Goal: Task Accomplishment & Management: Use online tool/utility

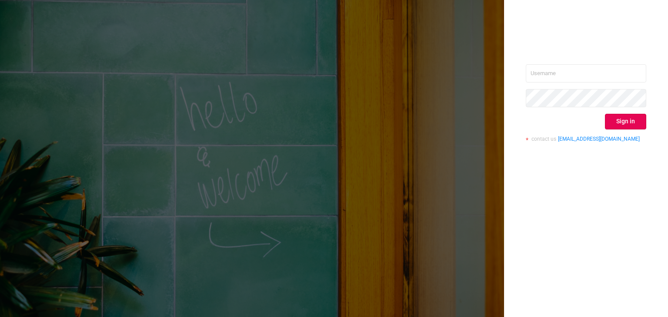
click at [551, 68] on input "text" at bounding box center [586, 73] width 120 height 18
click at [553, 74] on input "text" at bounding box center [586, 73] width 120 height 18
type input "[PERSON_NAME][EMAIL_ADDRESS][DOMAIN_NAME]"
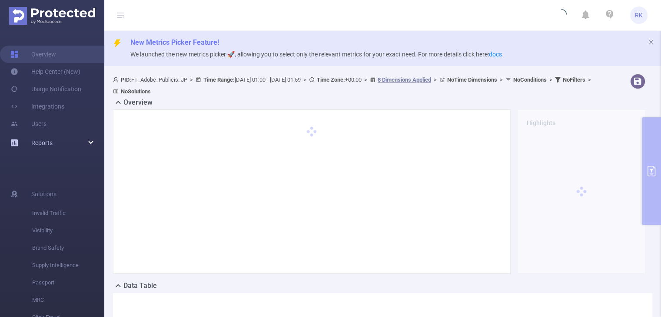
click at [58, 135] on div "Reports" at bounding box center [52, 142] width 104 height 17
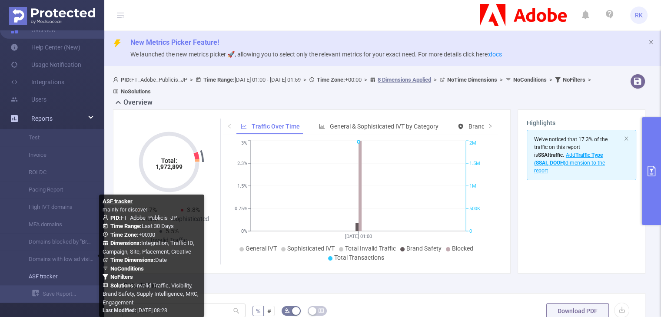
click at [54, 274] on link "ASF tracker" at bounding box center [55, 276] width 77 height 17
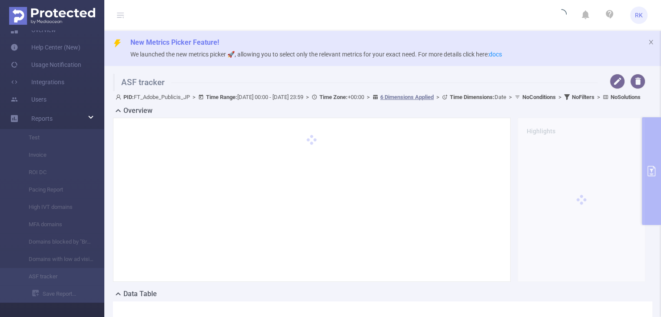
type input "[DATE] 00:00"
type input "[DATE] 23:59"
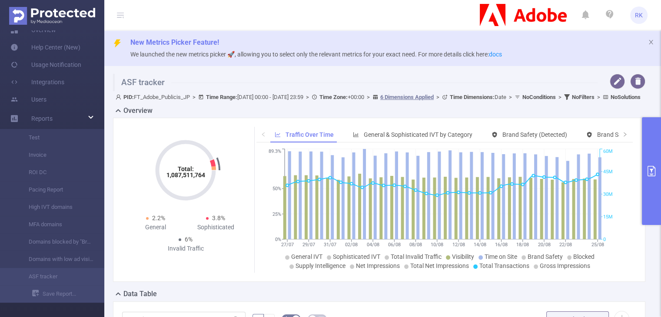
click at [647, 134] on button "primary" at bounding box center [651, 171] width 19 height 108
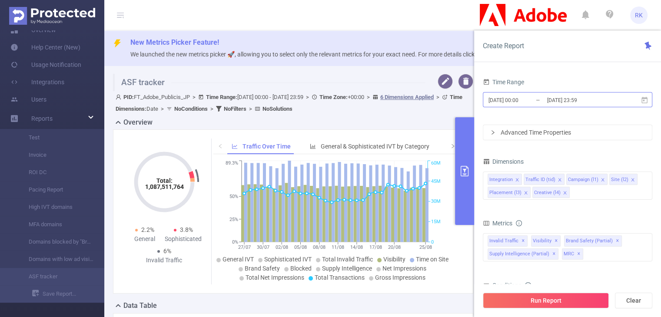
click at [542, 104] on input "[DATE] 00:00" at bounding box center [523, 100] width 70 height 12
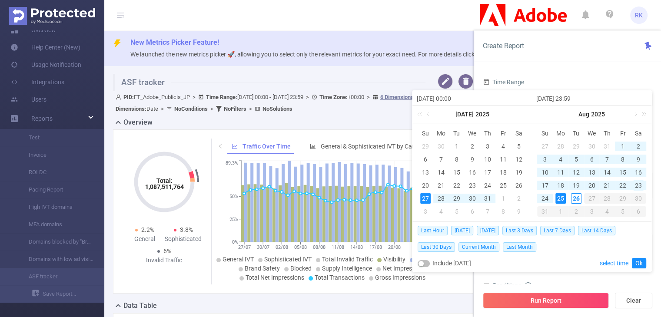
click at [635, 185] on div "23" at bounding box center [639, 185] width 10 height 10
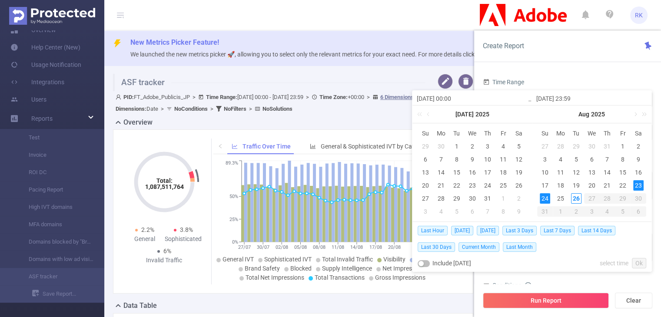
click at [547, 197] on div "24" at bounding box center [545, 199] width 10 height 10
type input "[DATE] 00:00"
type input "[DATE] 23:59"
type input "[DATE] 00:00"
type input "[DATE] 23:59"
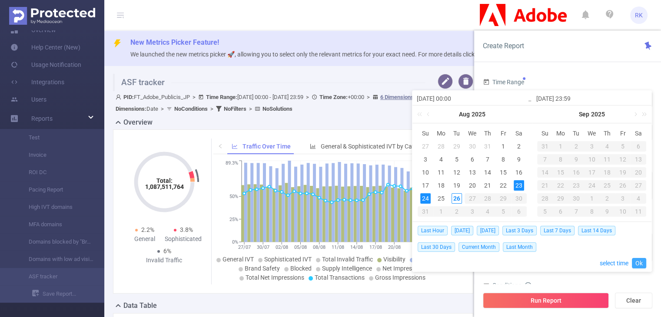
click at [633, 263] on link "Ok" at bounding box center [639, 263] width 14 height 10
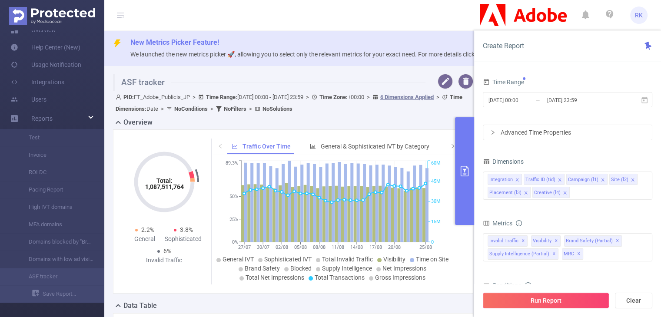
click at [556, 301] on button "Run Report" at bounding box center [546, 301] width 126 height 16
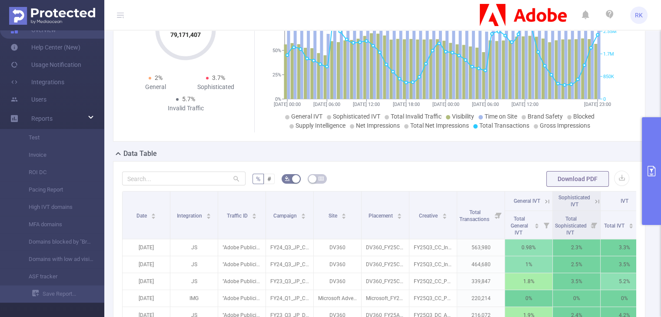
scroll to position [134, 0]
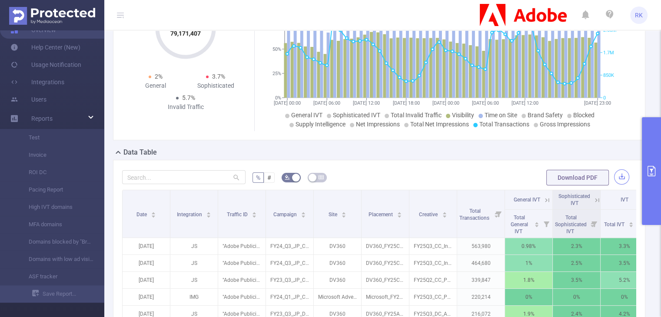
click at [615, 175] on button "button" at bounding box center [622, 177] width 15 height 15
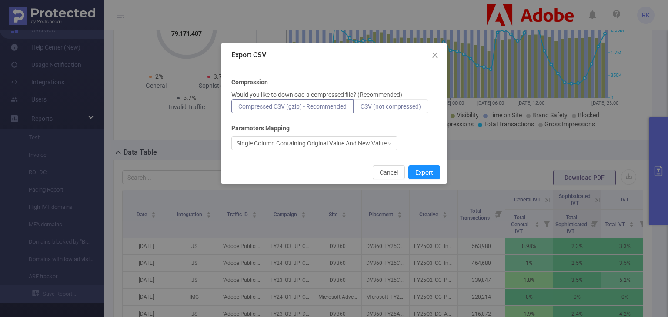
click at [406, 112] on label "CSV (not compressed)" at bounding box center [391, 107] width 74 height 14
click at [361, 109] on input "CSV (not compressed)" at bounding box center [361, 109] width 0 height 0
click at [425, 173] on button "Export" at bounding box center [424, 173] width 32 height 14
